Goal: Check status: Check status

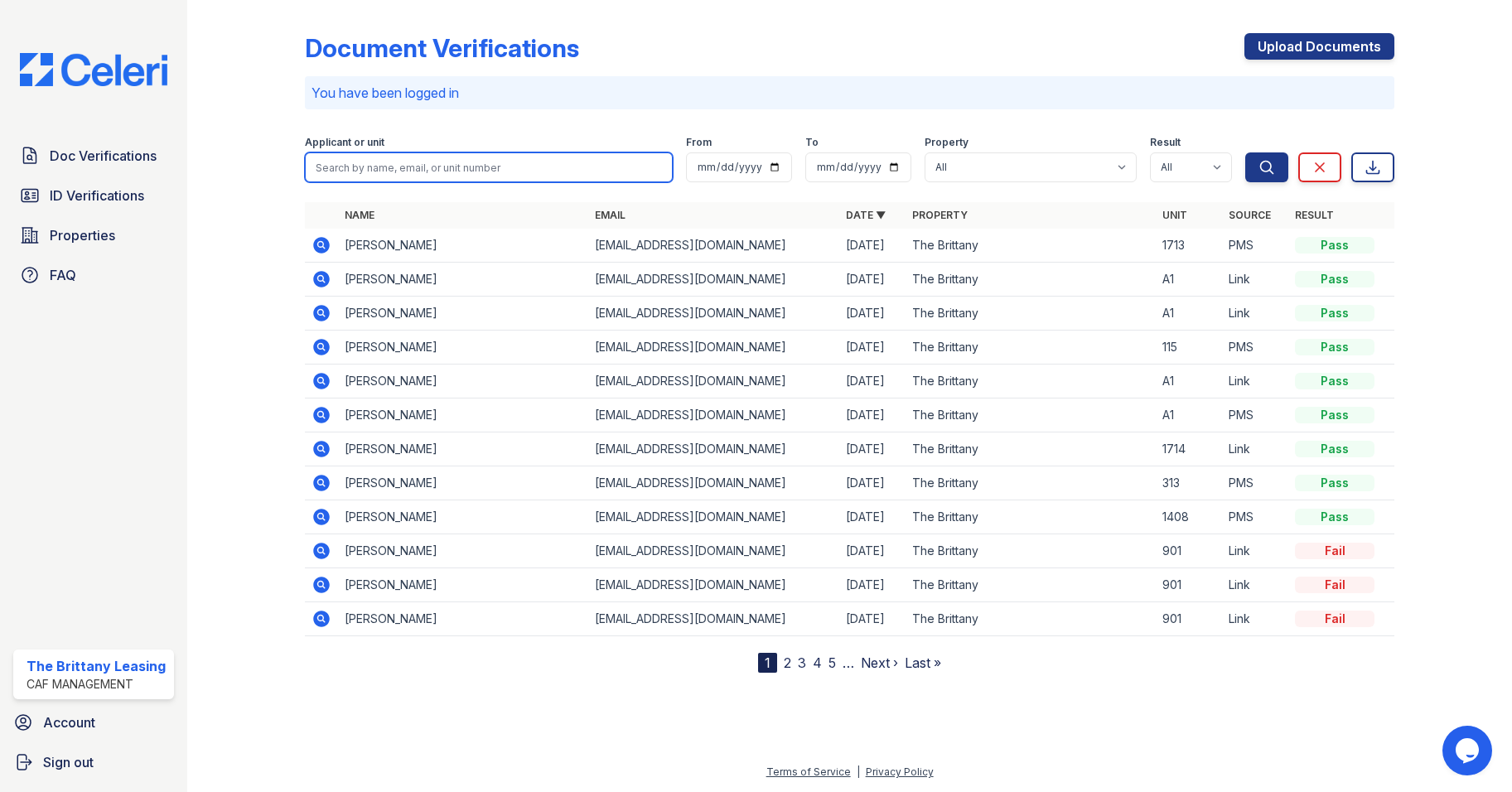
click at [366, 168] on input "search" at bounding box center [490, 167] width 369 height 30
type input "m"
type input "[PERSON_NAME]"
click at [1245, 152] on button "Search" at bounding box center [1266, 167] width 43 height 30
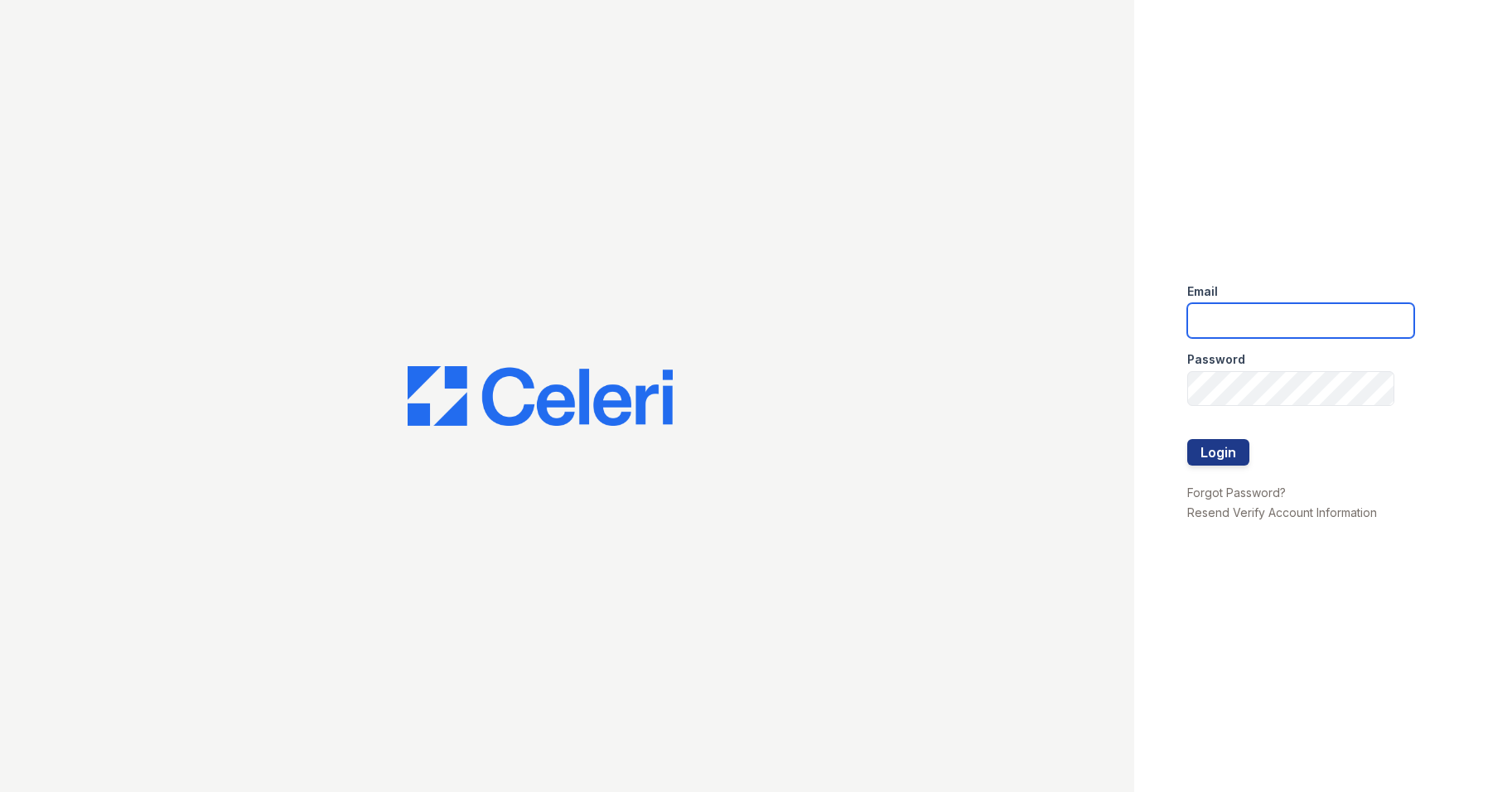
type input "brittany.pm@cafmanagement.com"
click at [1222, 455] on button "Login" at bounding box center [1218, 452] width 62 height 26
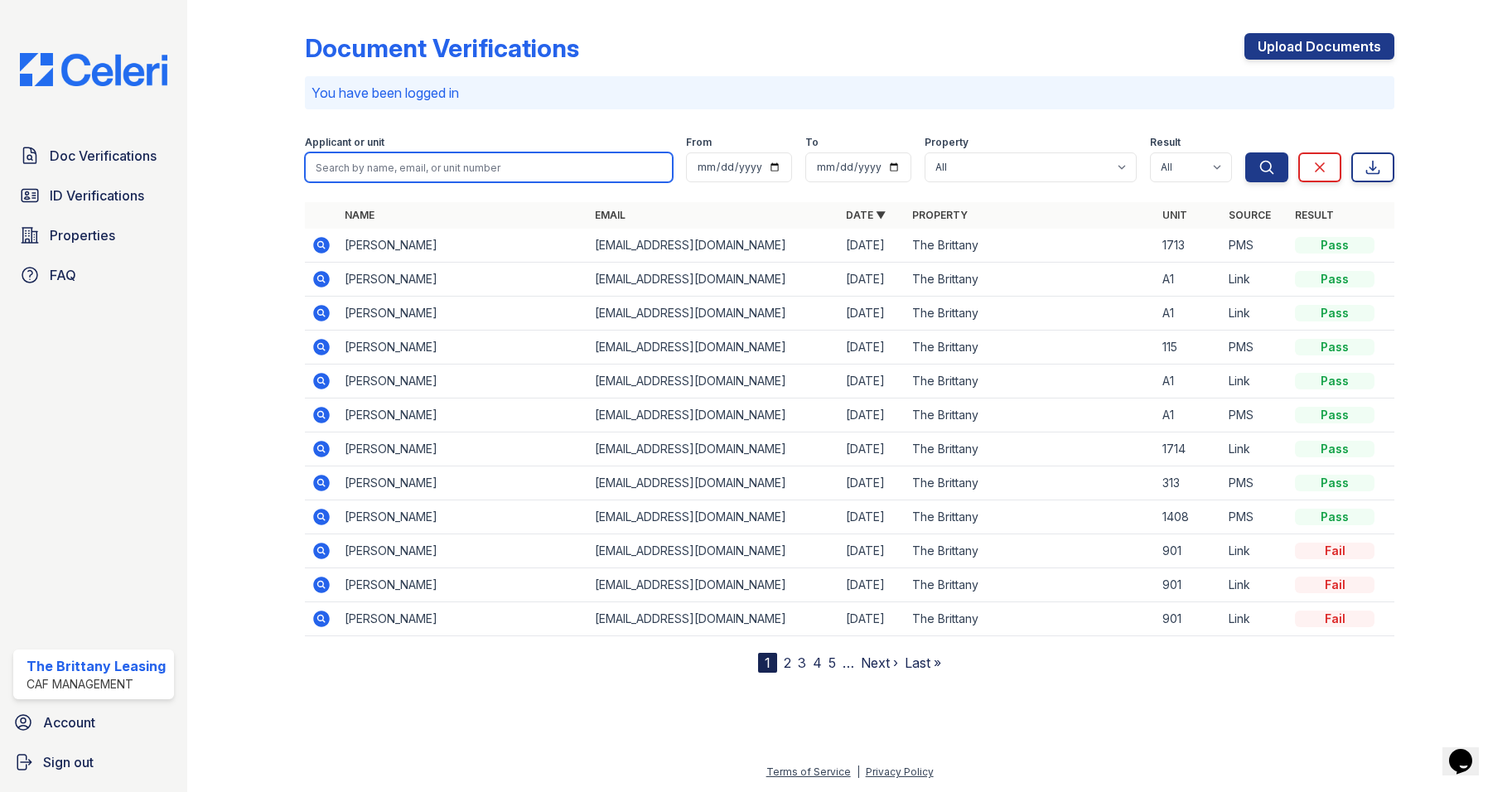
click at [429, 172] on input "search" at bounding box center [490, 167] width 369 height 30
type input "[PERSON_NAME]"
click at [1245, 152] on button "Search" at bounding box center [1266, 167] width 43 height 30
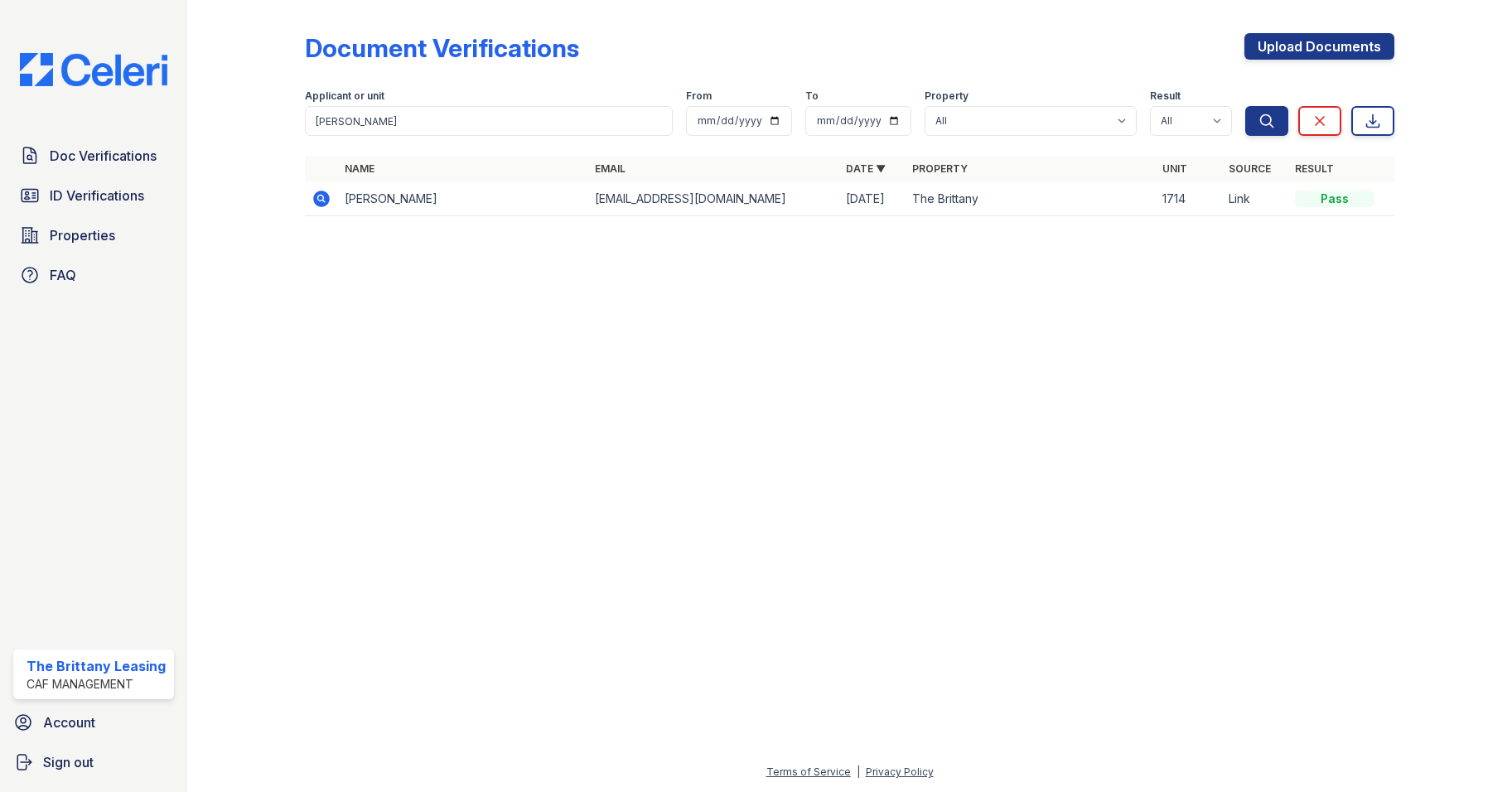
click at [321, 194] on icon at bounding box center [321, 198] width 17 height 17
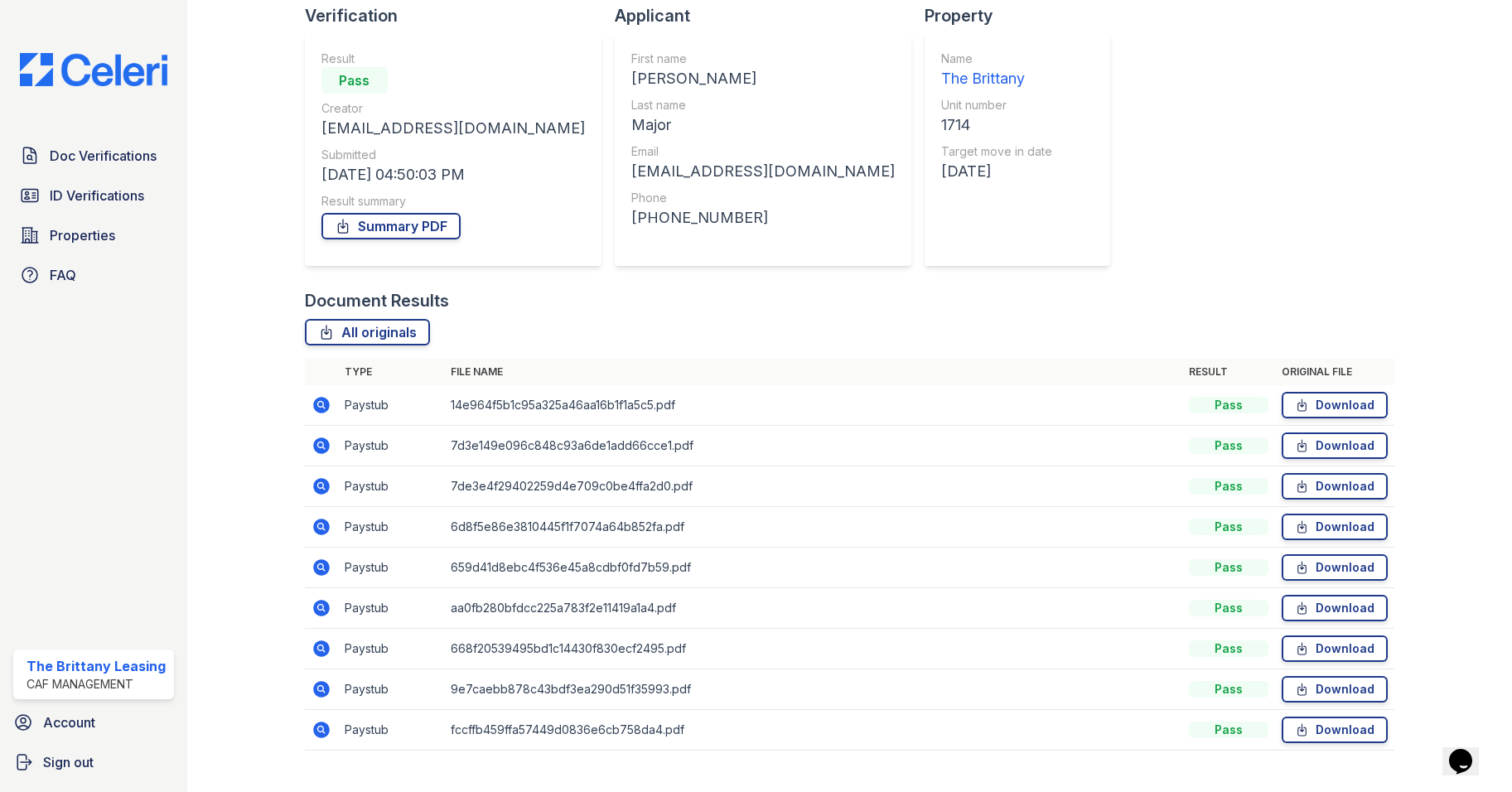
scroll to position [149, 0]
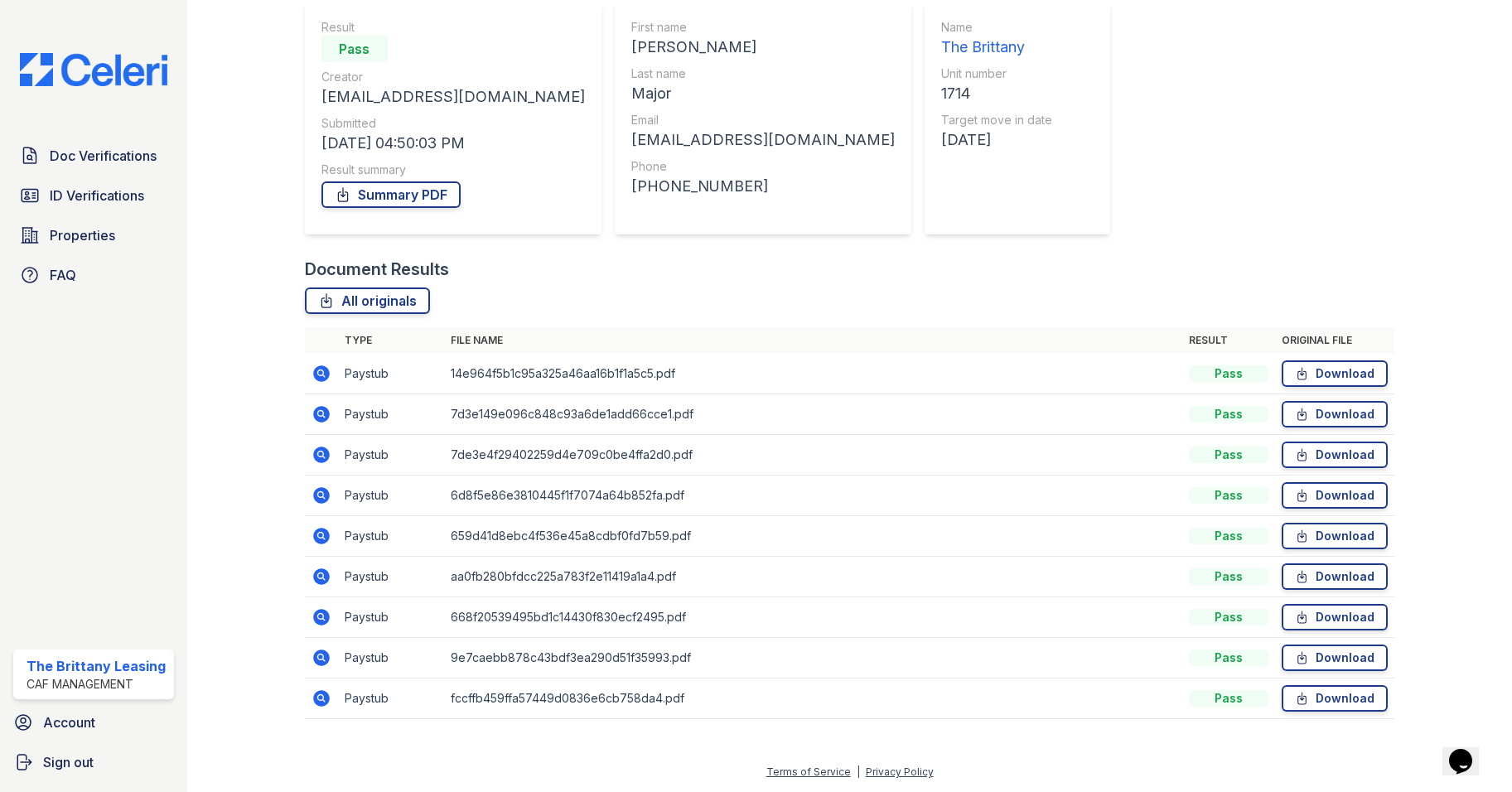
click at [324, 699] on icon at bounding box center [321, 698] width 17 height 17
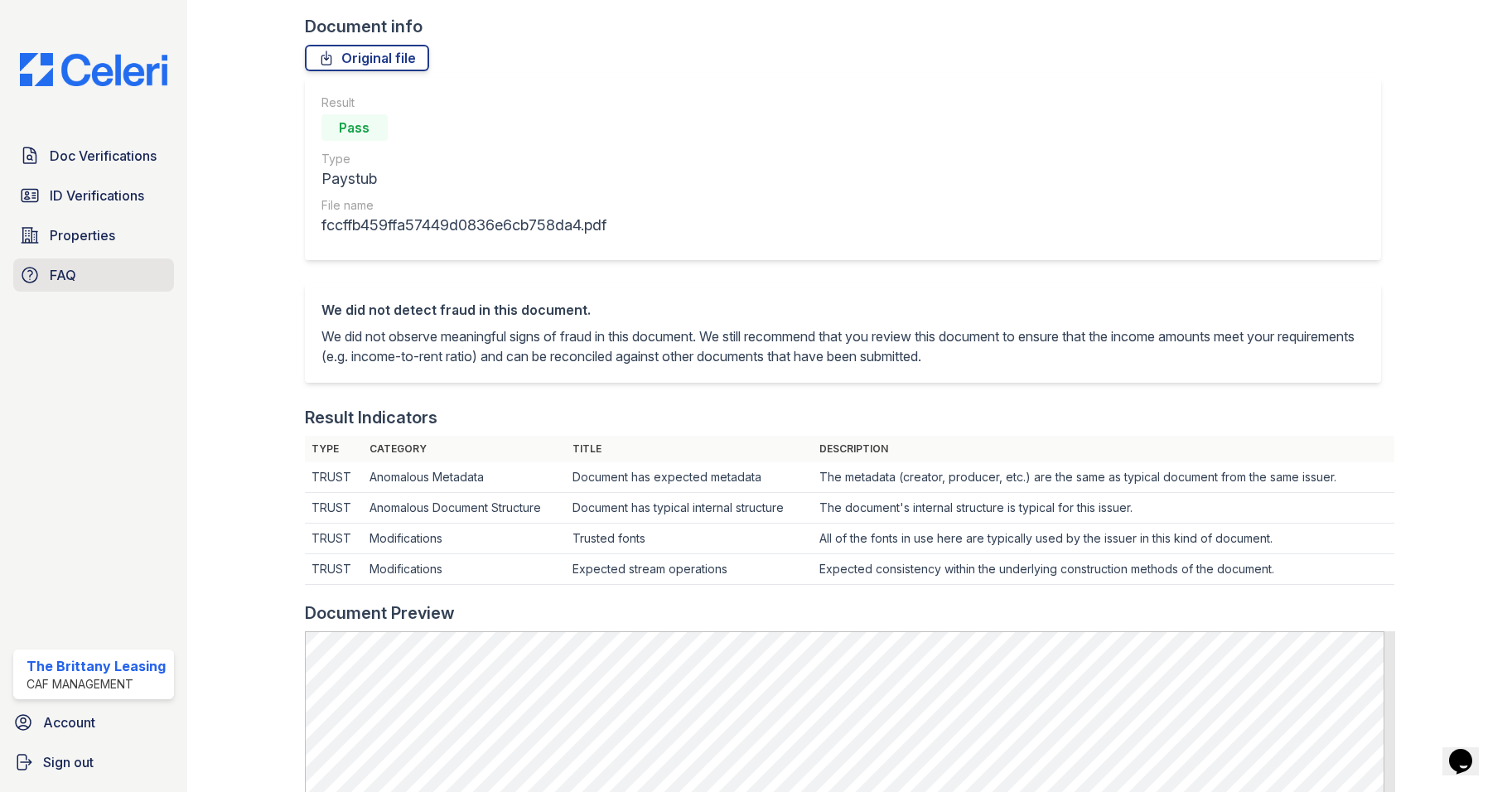
scroll to position [83, 0]
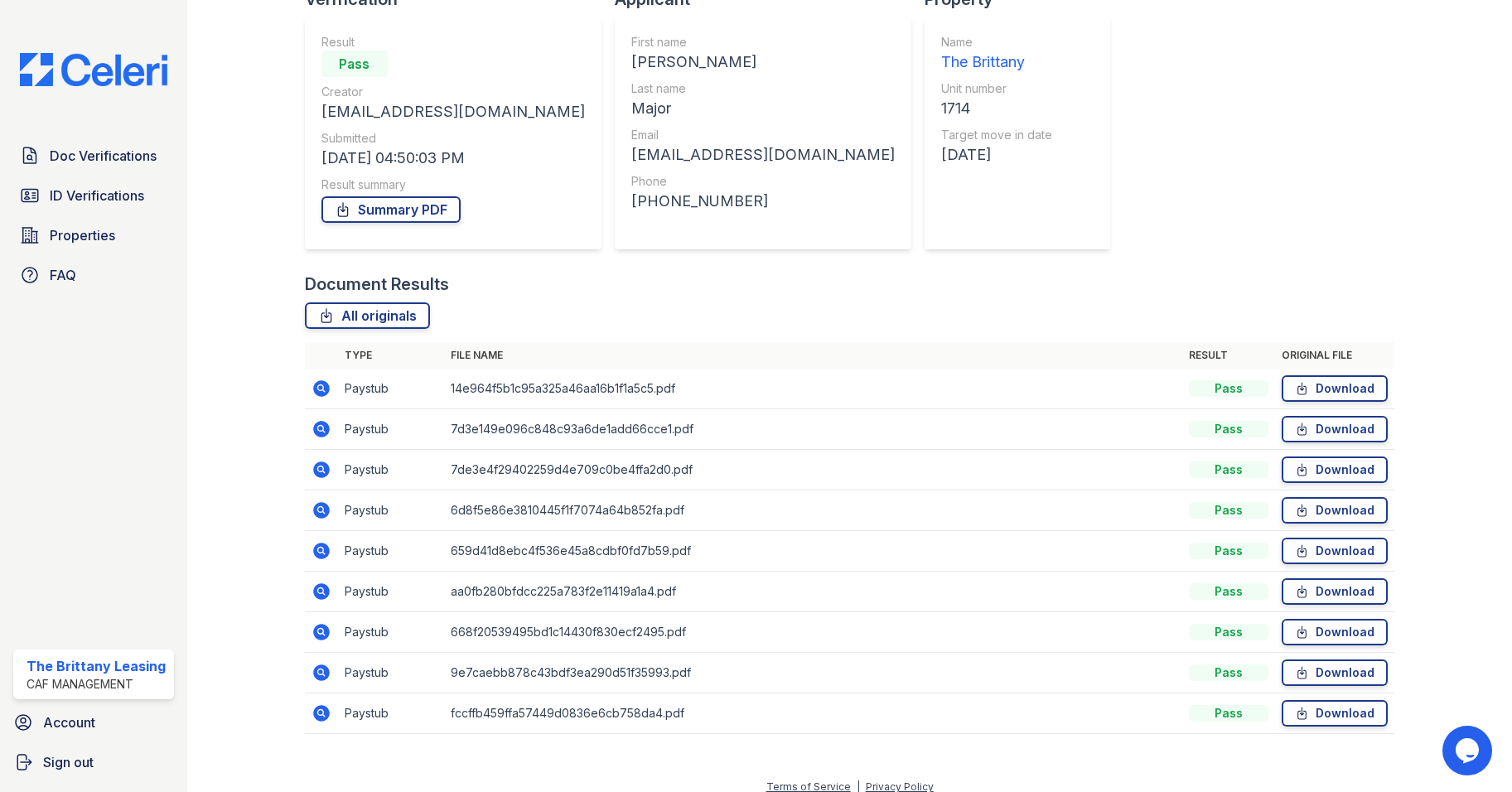
scroll to position [149, 0]
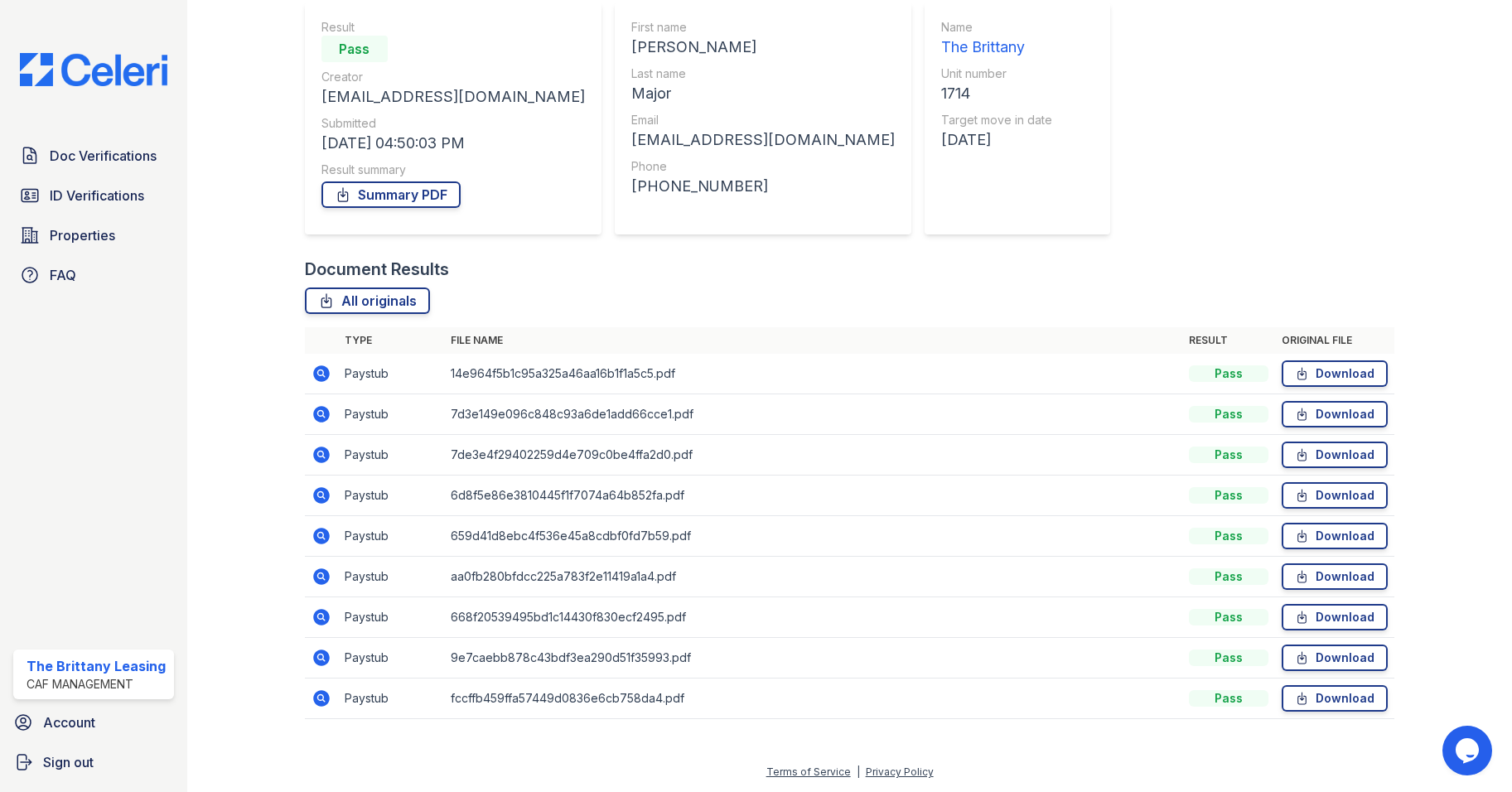
click at [324, 370] on icon at bounding box center [321, 373] width 17 height 17
